Goal: Information Seeking & Learning: Learn about a topic

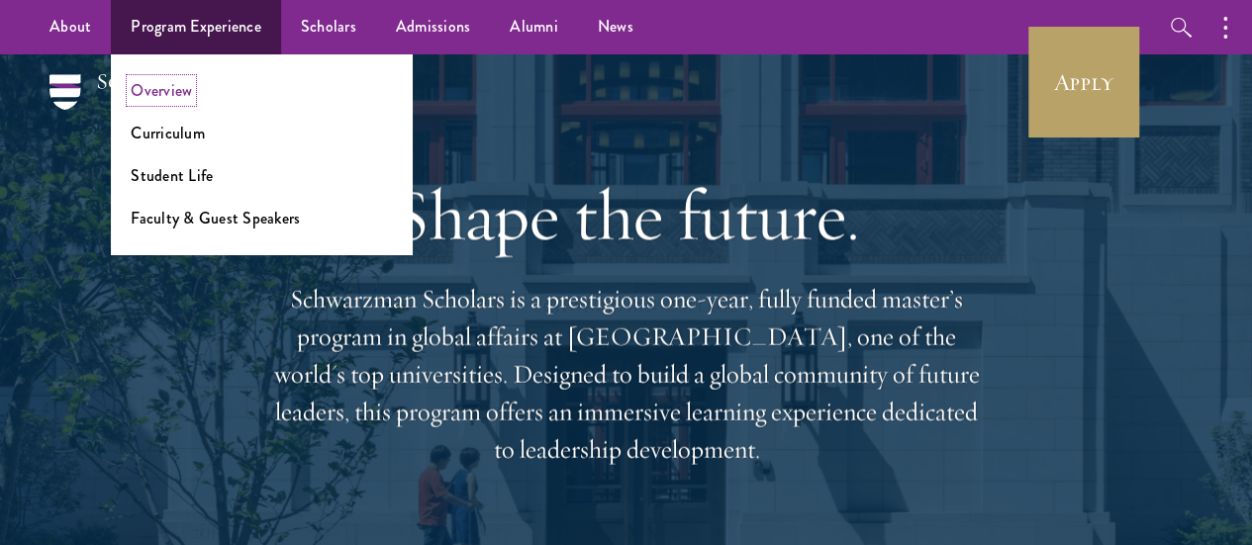
click at [158, 97] on link "Overview" at bounding box center [161, 90] width 61 height 23
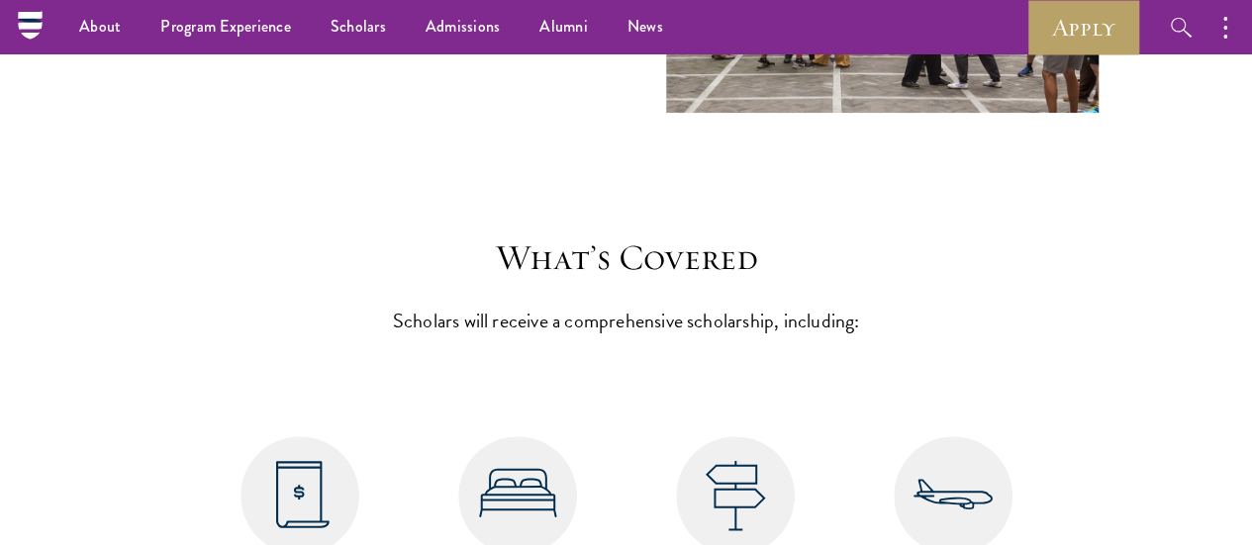
scroll to position [7670, 0]
click at [519, 437] on img at bounding box center [517, 496] width 119 height 119
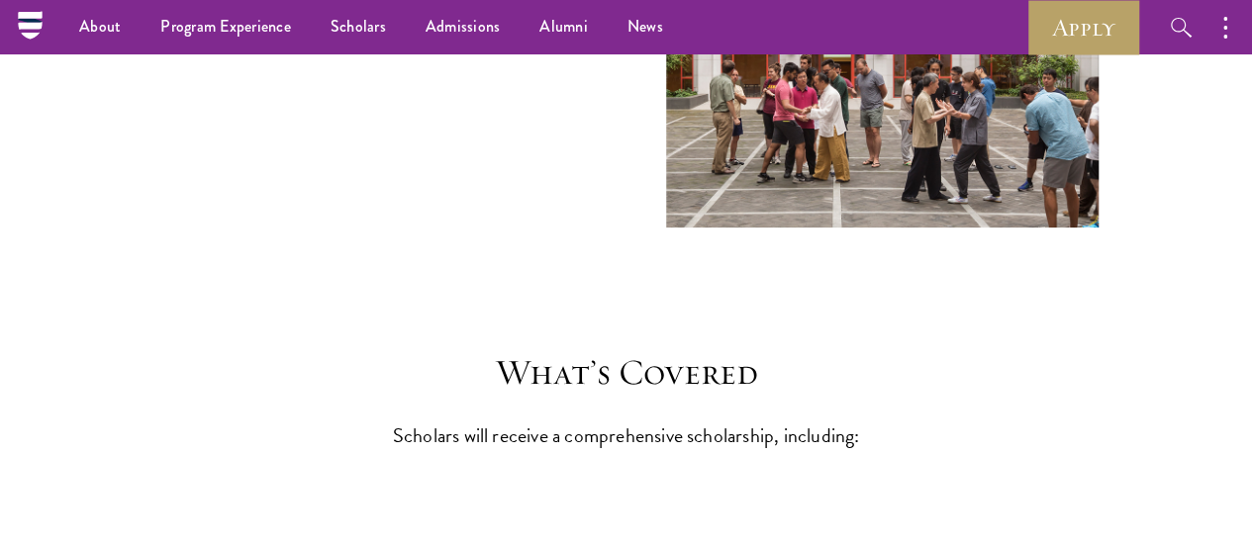
scroll to position [7557, 0]
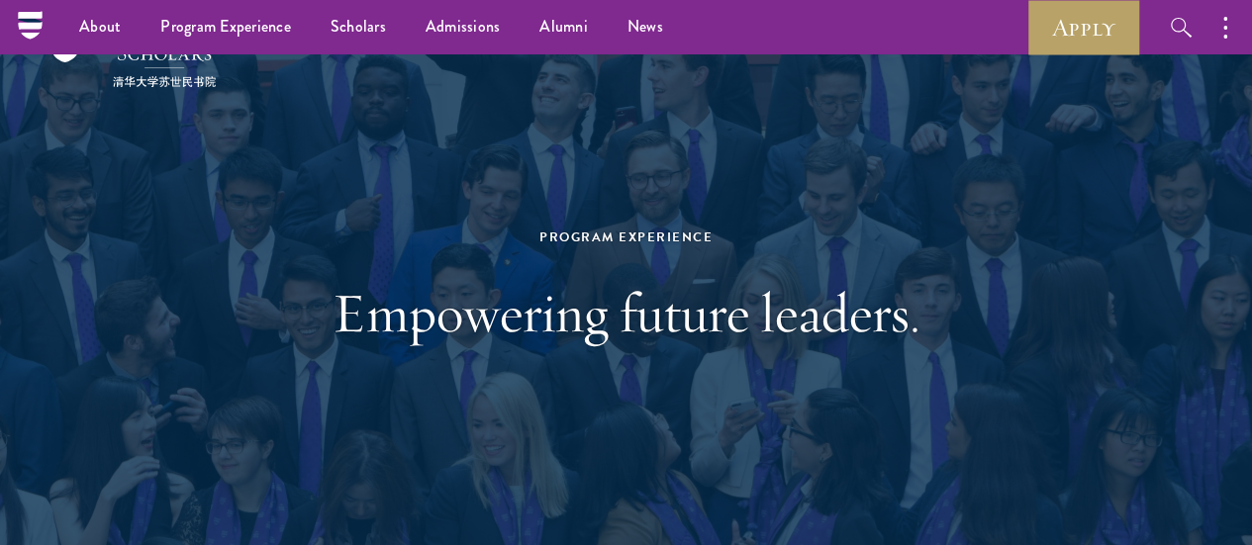
scroll to position [0, 0]
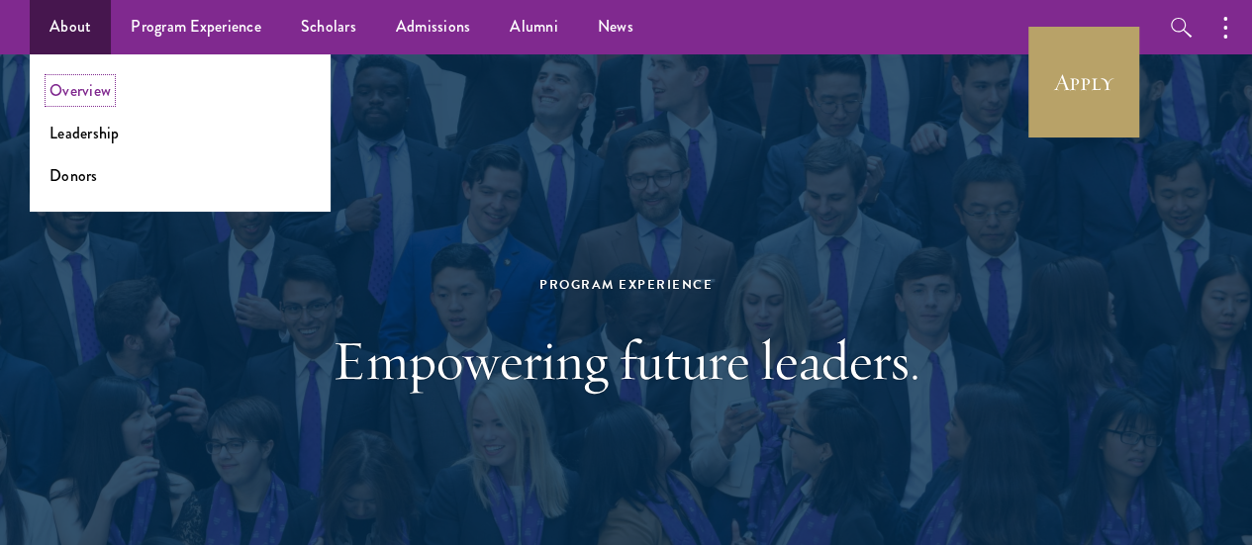
click at [89, 83] on link "Overview" at bounding box center [79, 90] width 61 height 23
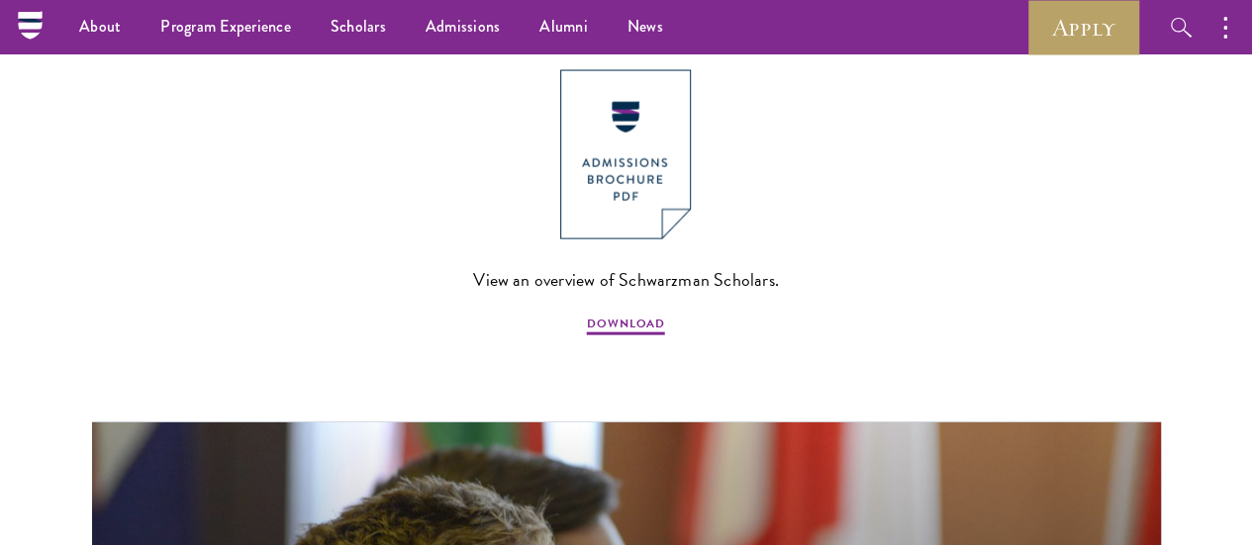
scroll to position [2009, 0]
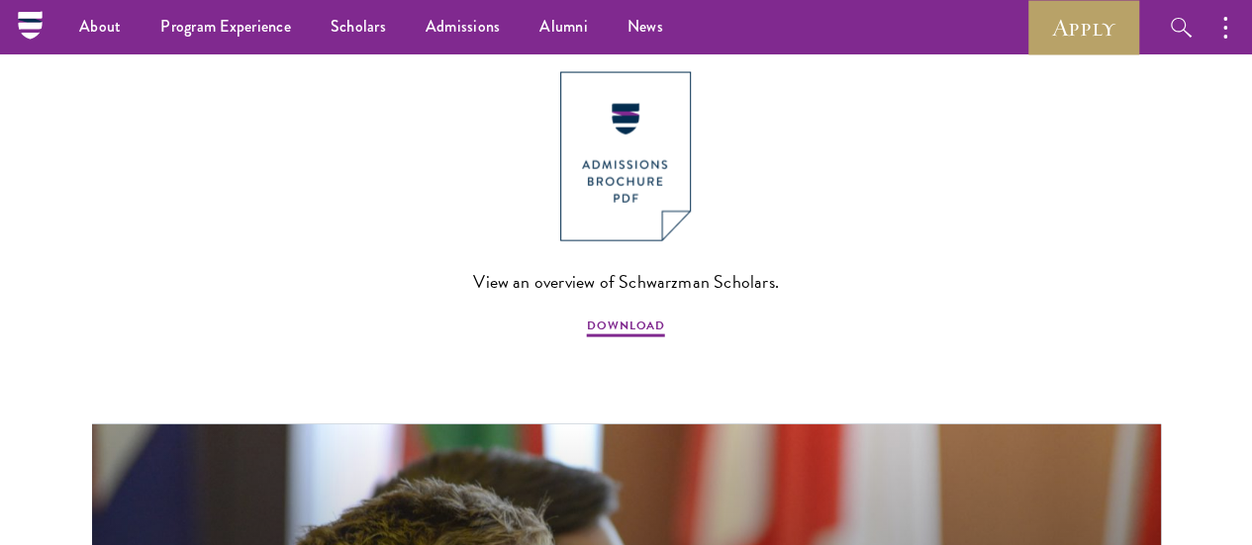
click at [295, 202] on div "View an overview of Schwarzman Scholars. DOWNLOAD" at bounding box center [625, 206] width 1133 height 268
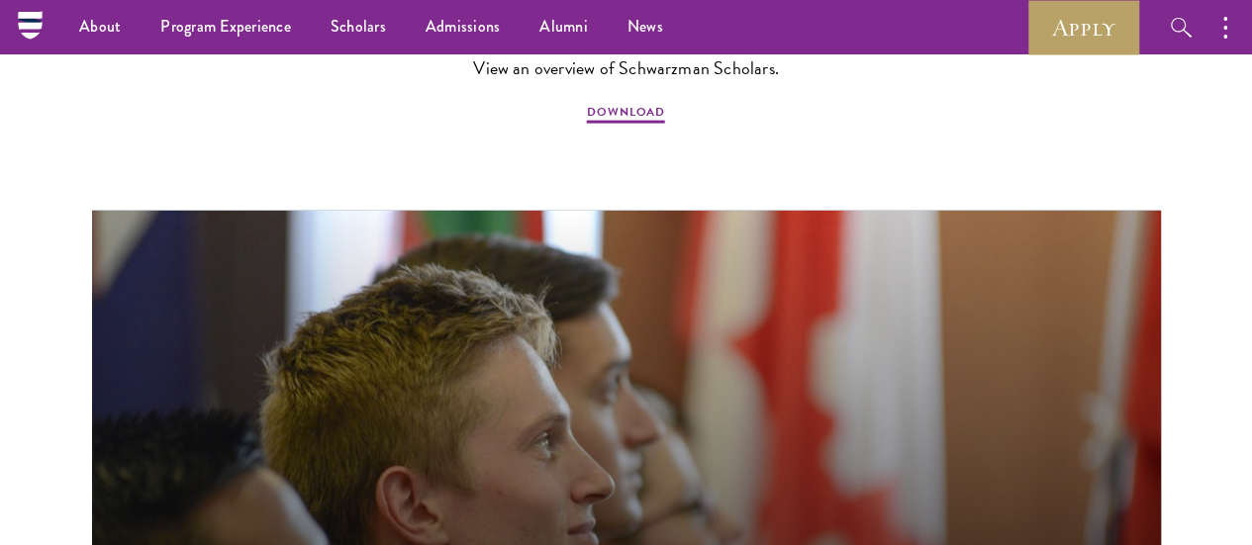
scroll to position [2221, 0]
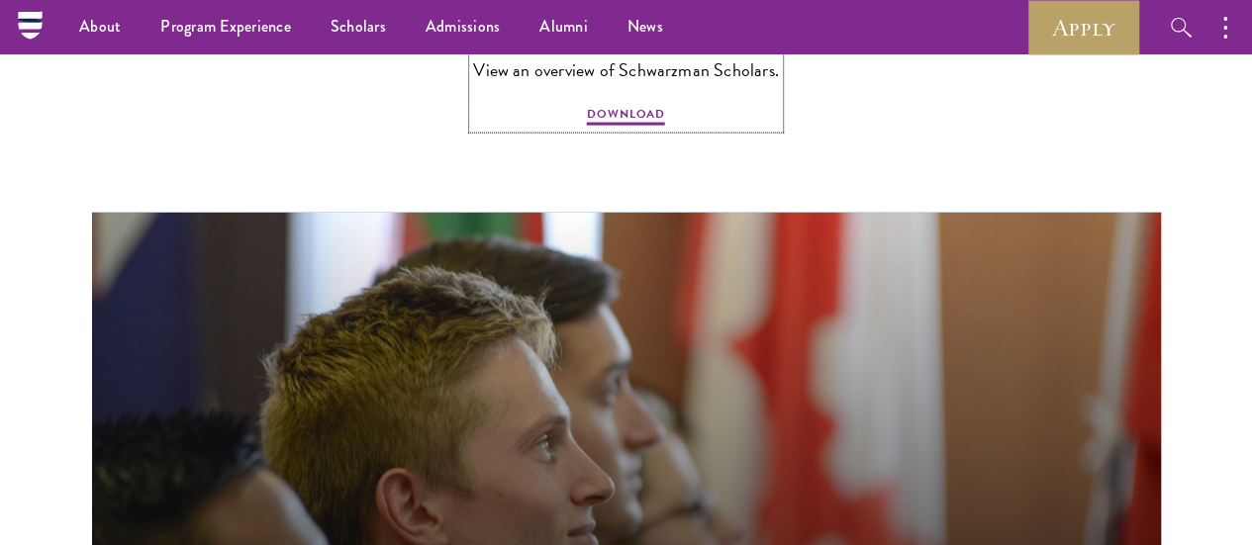
click at [658, 129] on span "DOWNLOAD" at bounding box center [626, 117] width 78 height 24
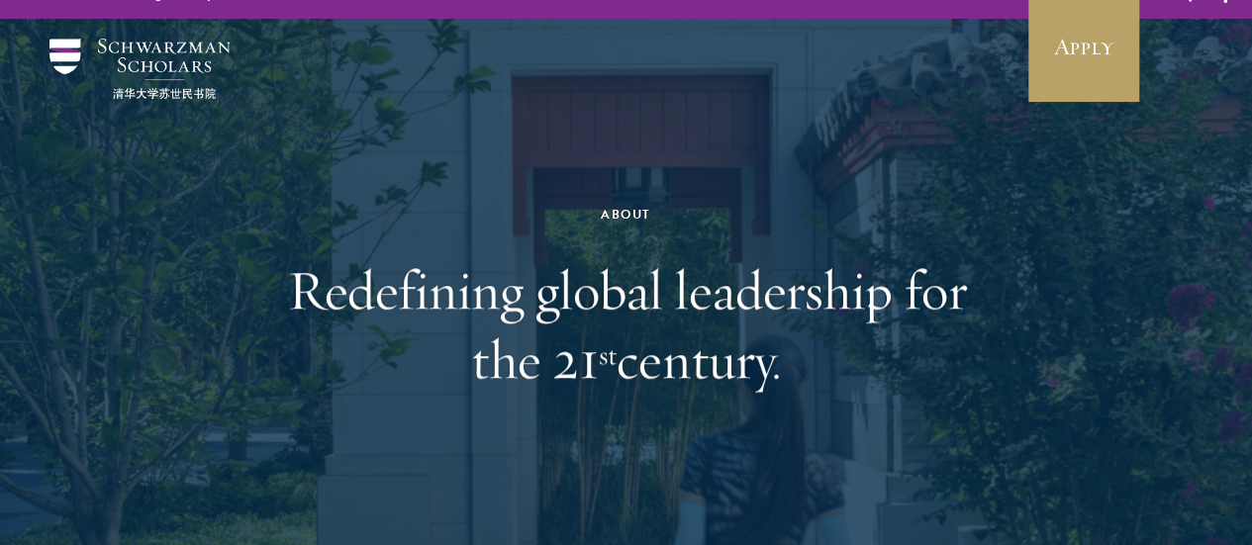
scroll to position [0, 0]
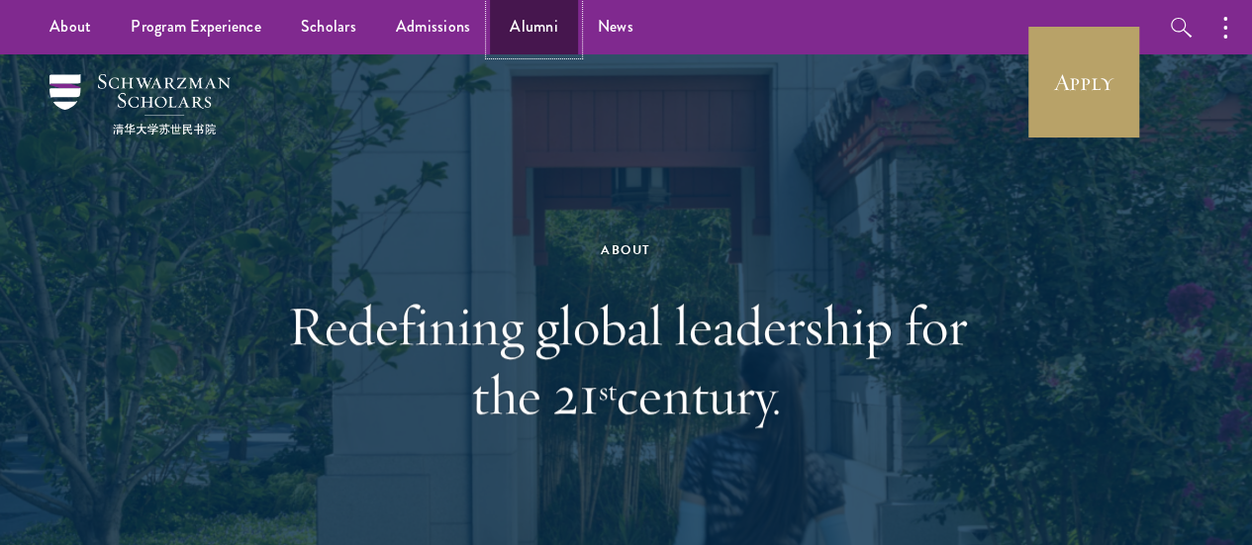
click at [535, 27] on link "Alumni" at bounding box center [534, 27] width 88 height 54
